Goal: Find specific page/section: Find specific page/section

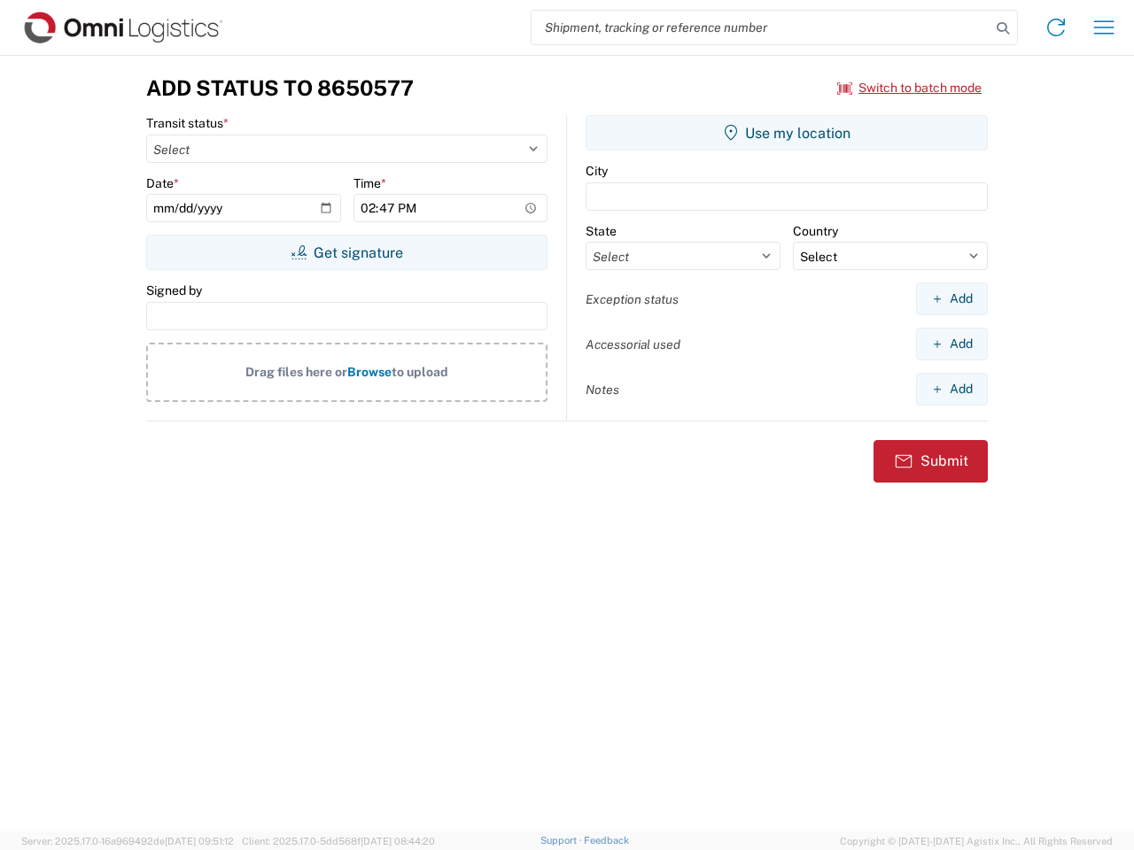
click at [761, 27] on input "search" at bounding box center [761, 28] width 459 height 34
click at [1003, 28] on icon at bounding box center [1002, 28] width 25 height 25
click at [1056, 27] on icon at bounding box center [1056, 27] width 28 height 28
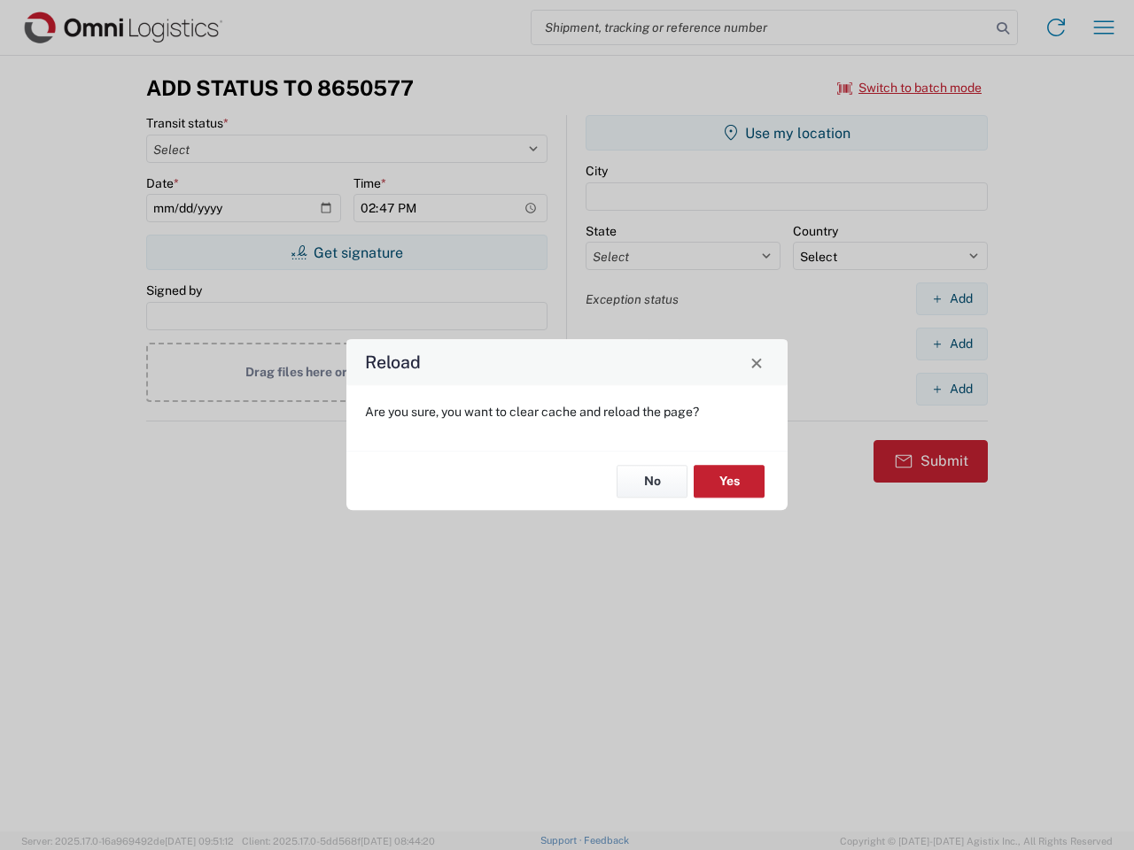
click at [1104, 27] on div "Reload Are you sure, you want to clear cache and reload the page? No Yes" at bounding box center [567, 425] width 1134 height 850
click at [910, 88] on div "Reload Are you sure, you want to clear cache and reload the page? No Yes" at bounding box center [567, 425] width 1134 height 850
click at [346, 252] on div "Reload Are you sure, you want to clear cache and reload the page? No Yes" at bounding box center [567, 425] width 1134 height 850
click at [787, 133] on div "Reload Are you sure, you want to clear cache and reload the page? No Yes" at bounding box center [567, 425] width 1134 height 850
click at [951, 299] on div "Reload Are you sure, you want to clear cache and reload the page? No Yes" at bounding box center [567, 425] width 1134 height 850
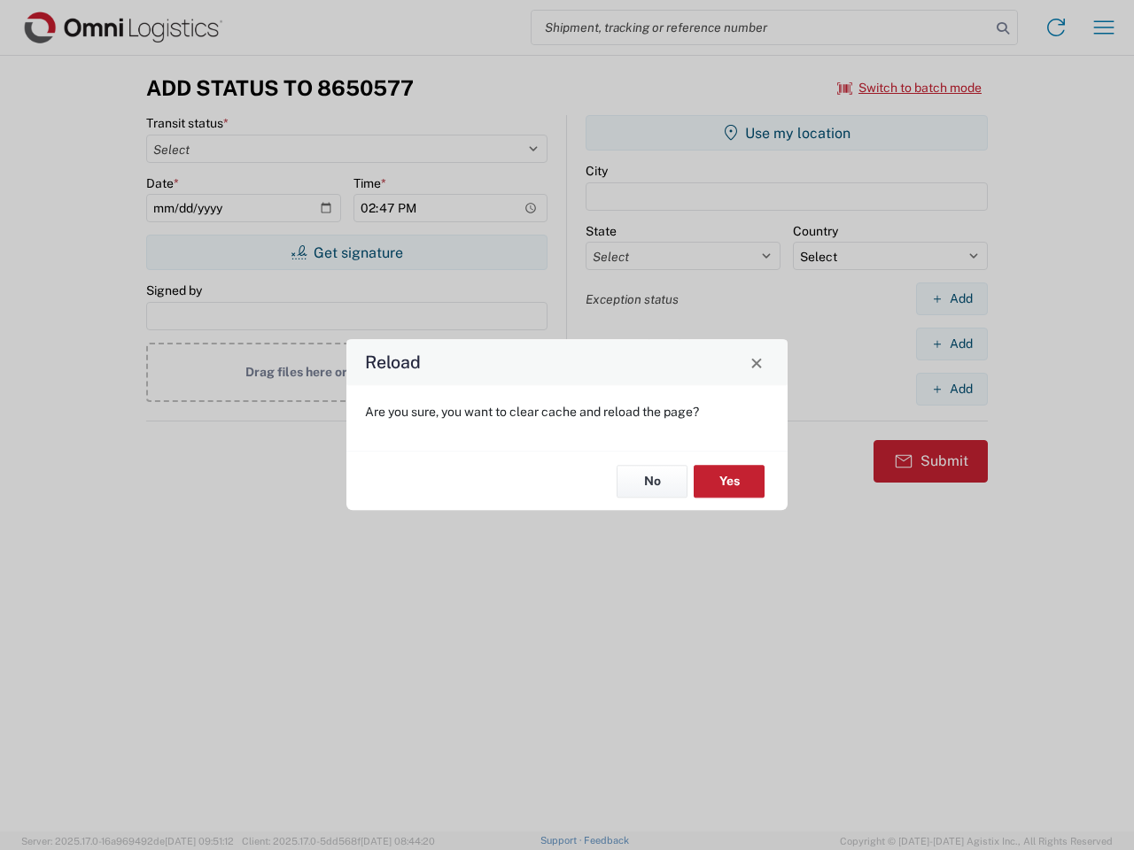
click at [951, 344] on div "Reload Are you sure, you want to clear cache and reload the page? No Yes" at bounding box center [567, 425] width 1134 height 850
click at [951, 389] on div "Reload Are you sure, you want to clear cache and reload the page? No Yes" at bounding box center [567, 425] width 1134 height 850
